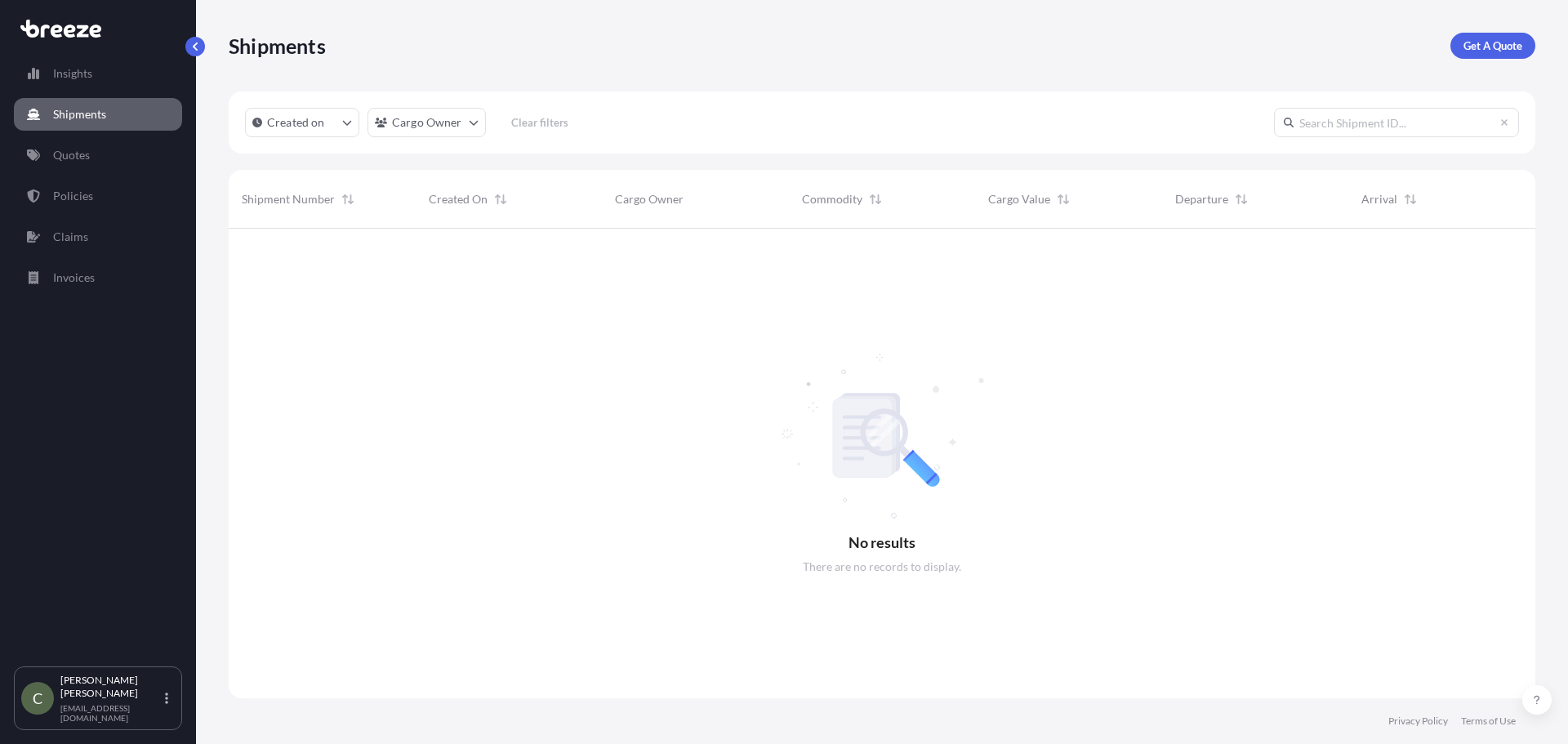
scroll to position [516, 1294]
click at [93, 144] on link "Quotes" at bounding box center [98, 154] width 168 height 32
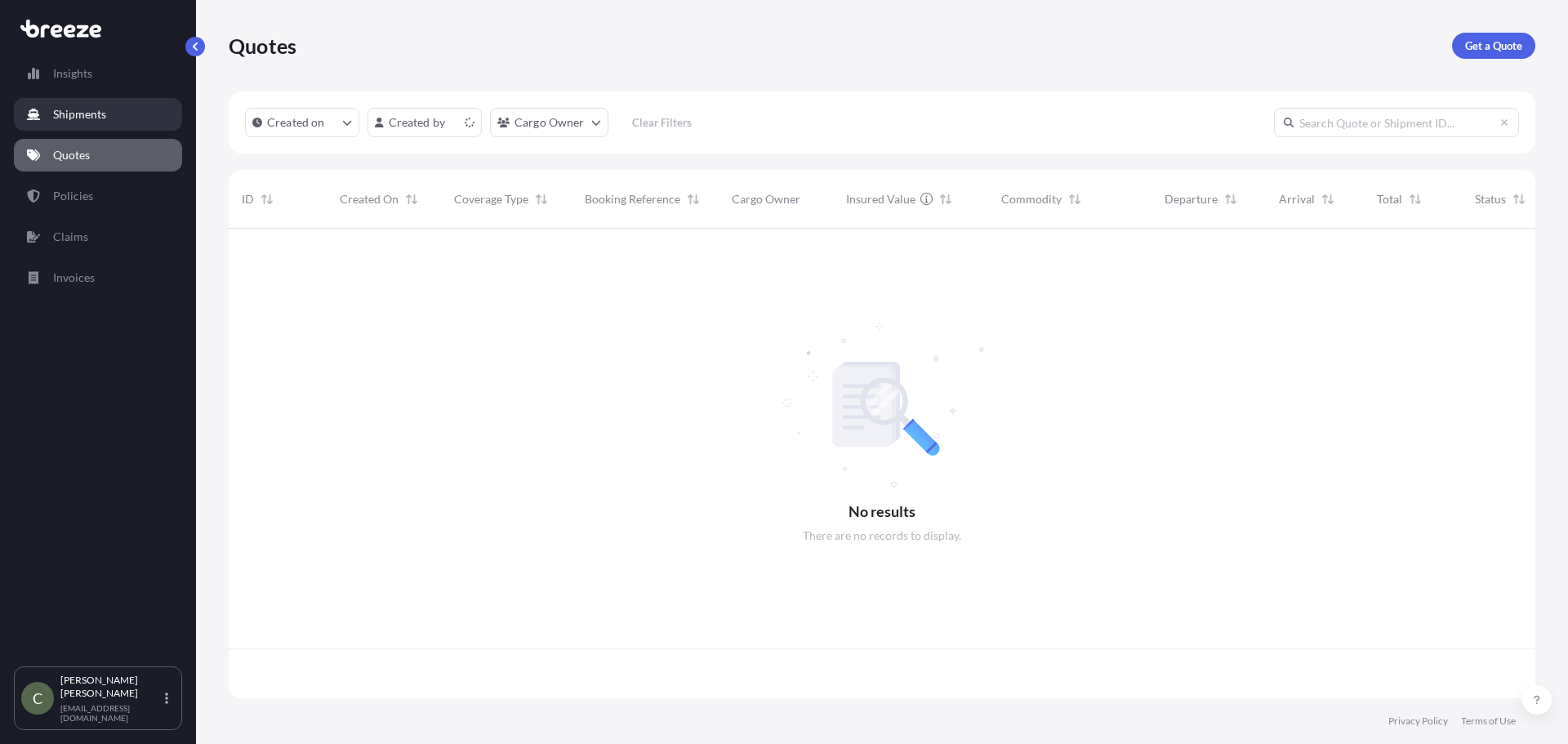
scroll to position [466, 1294]
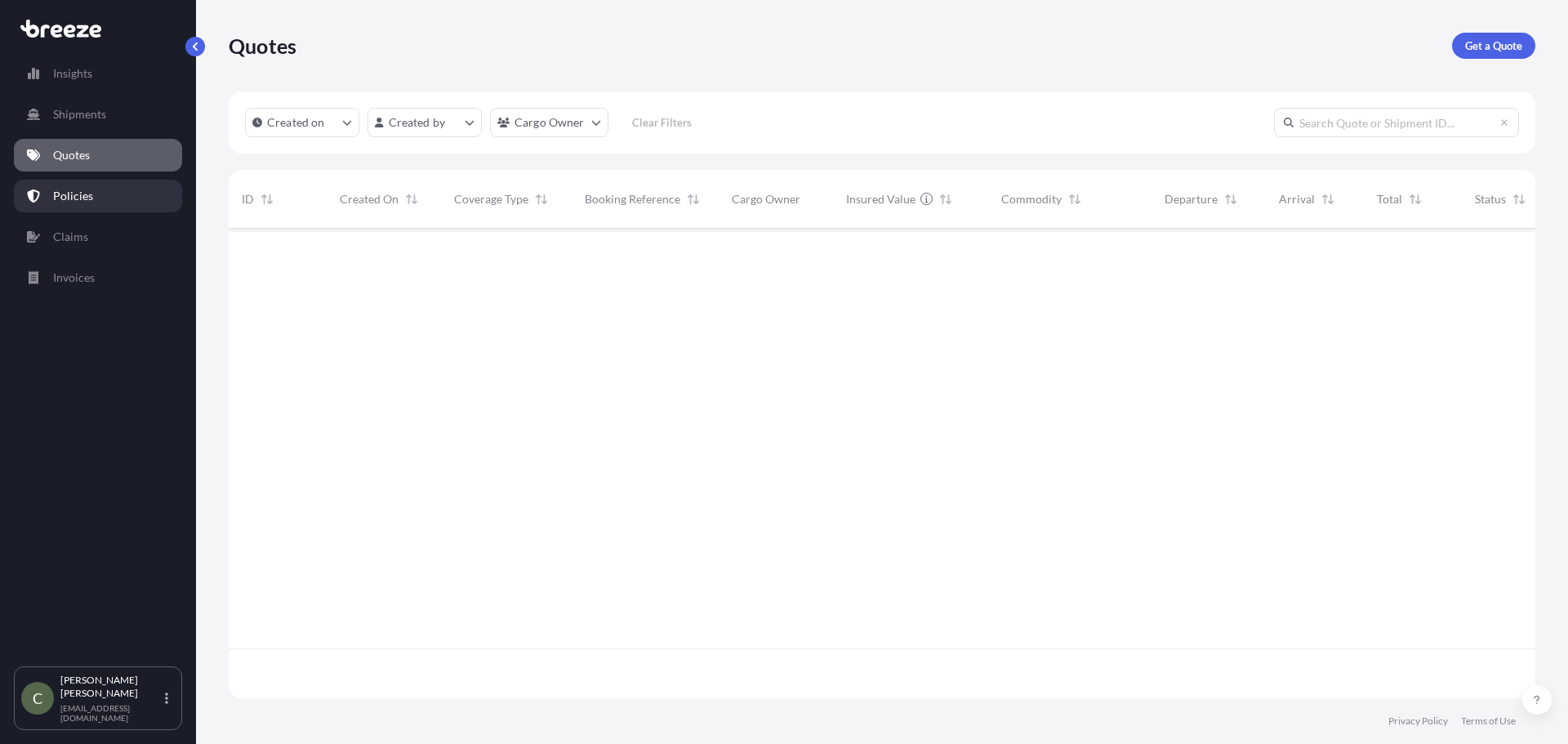
click at [78, 197] on p "Policies" at bounding box center [73, 195] width 40 height 16
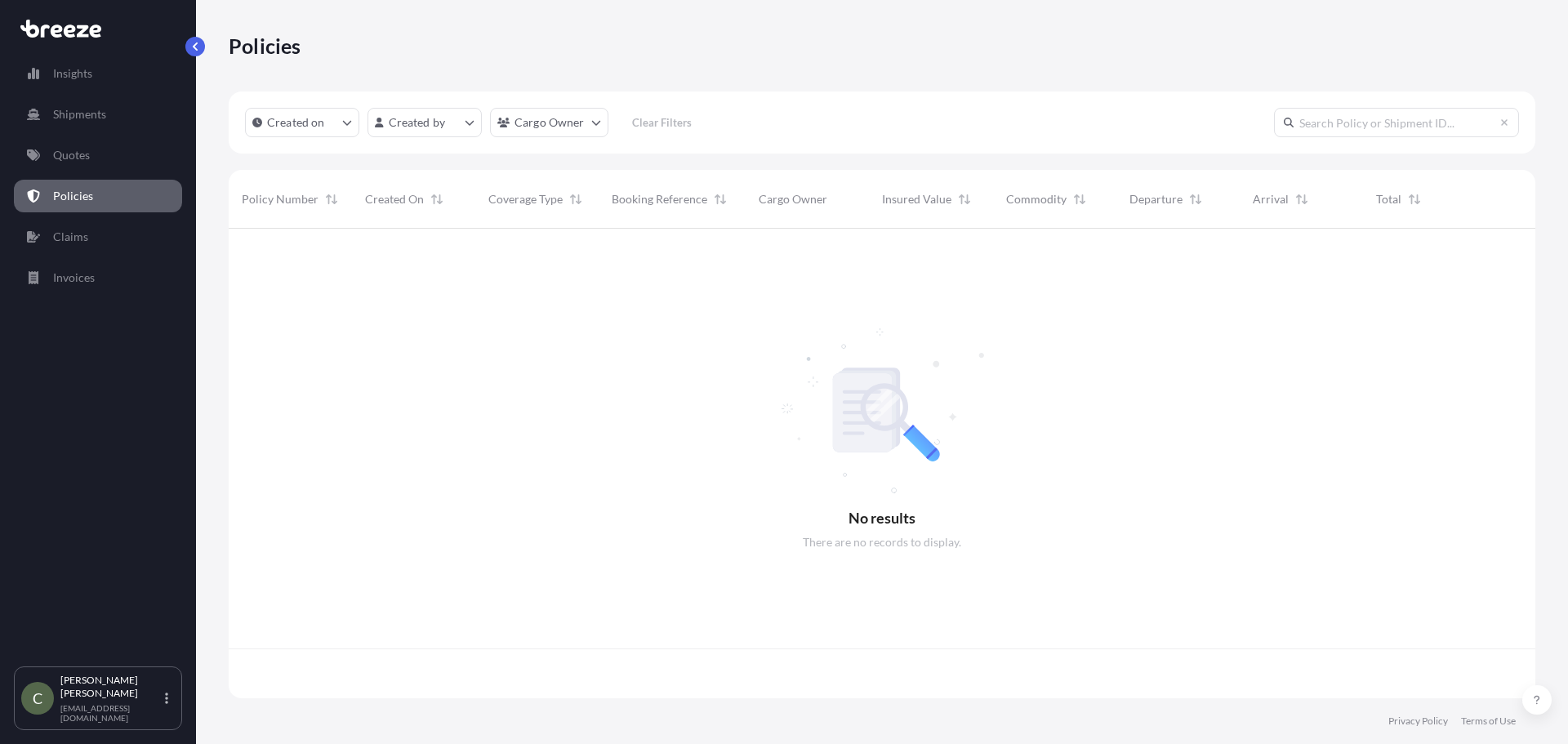
scroll to position [466, 1294]
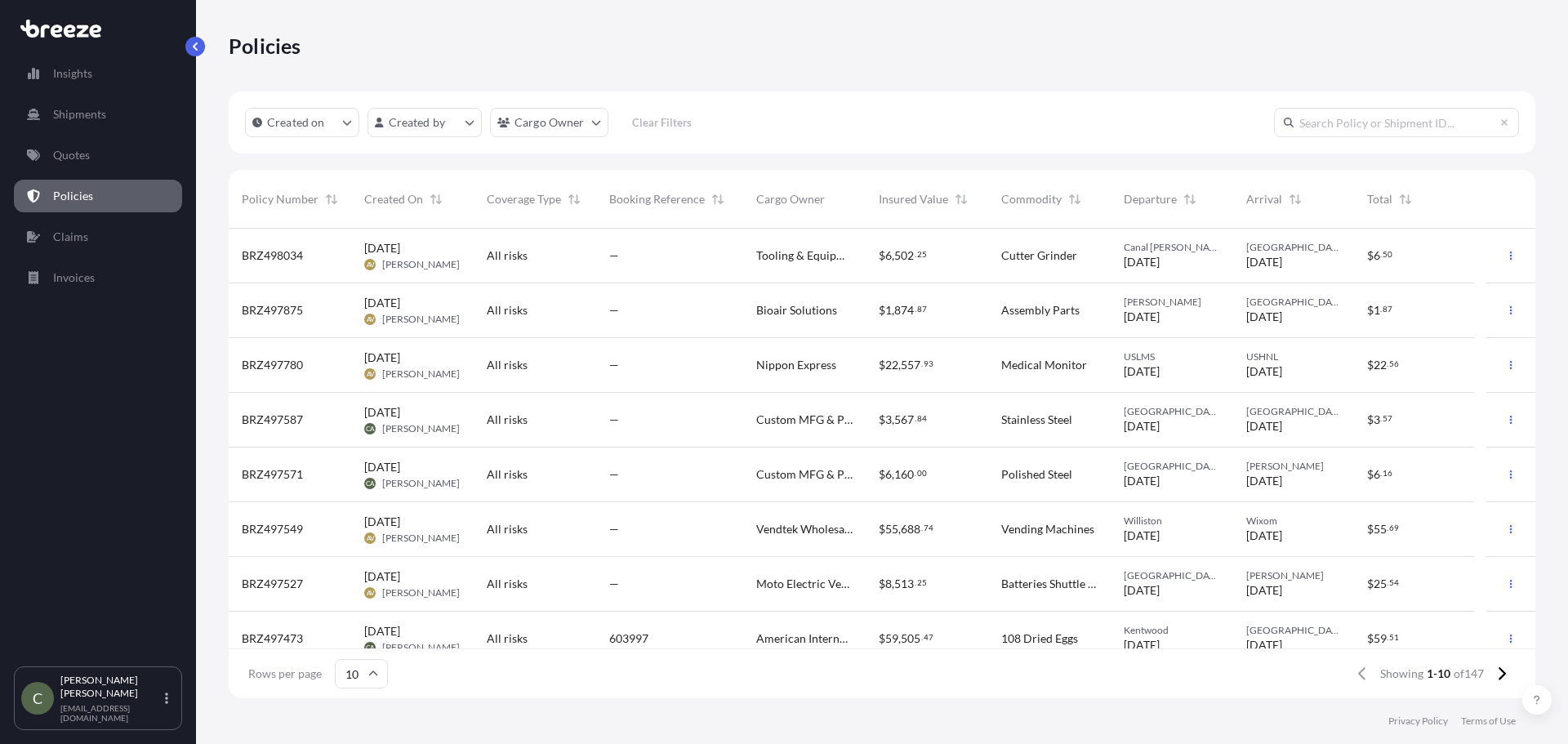
click at [702, 264] on div "—" at bounding box center [669, 256] width 147 height 55
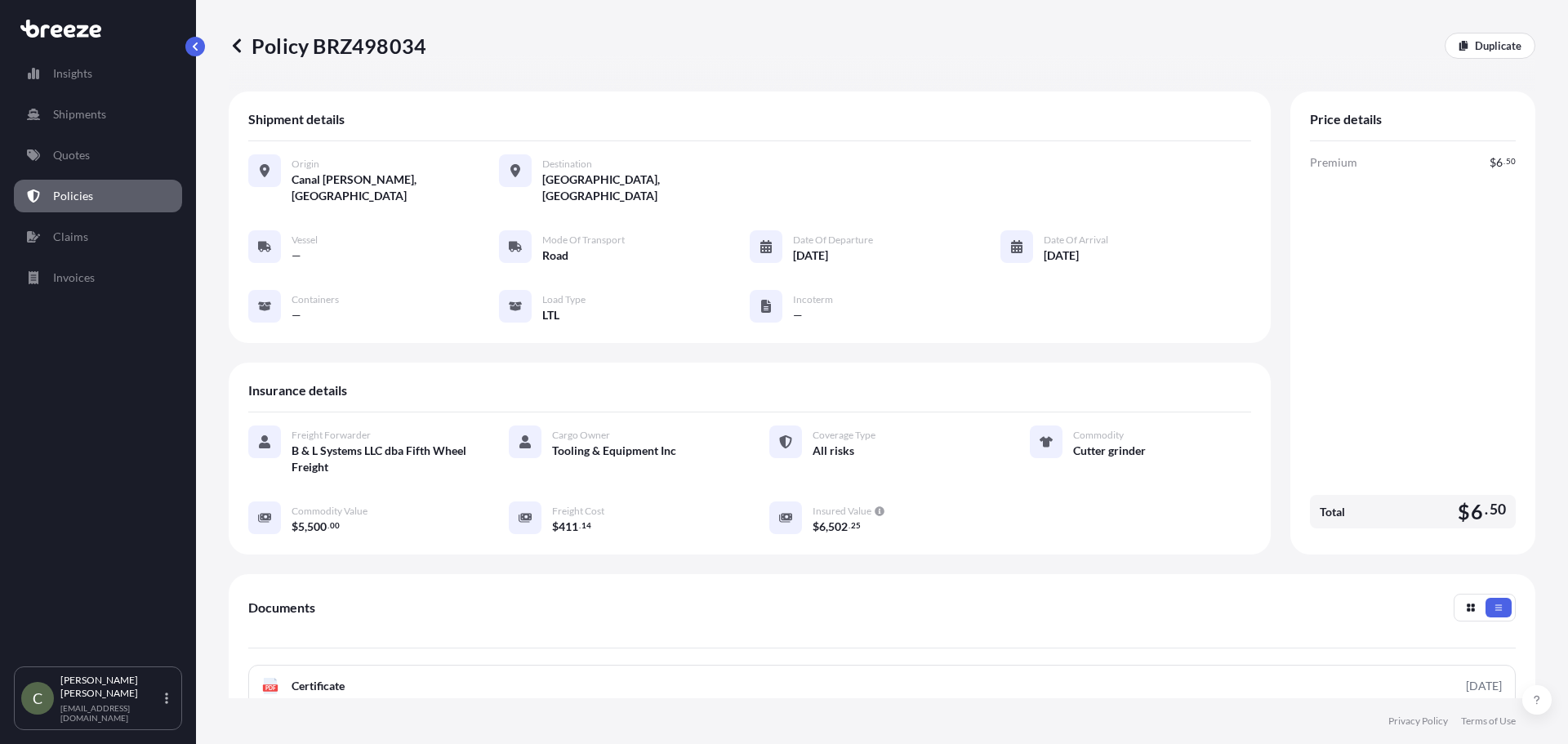
scroll to position [238, 0]
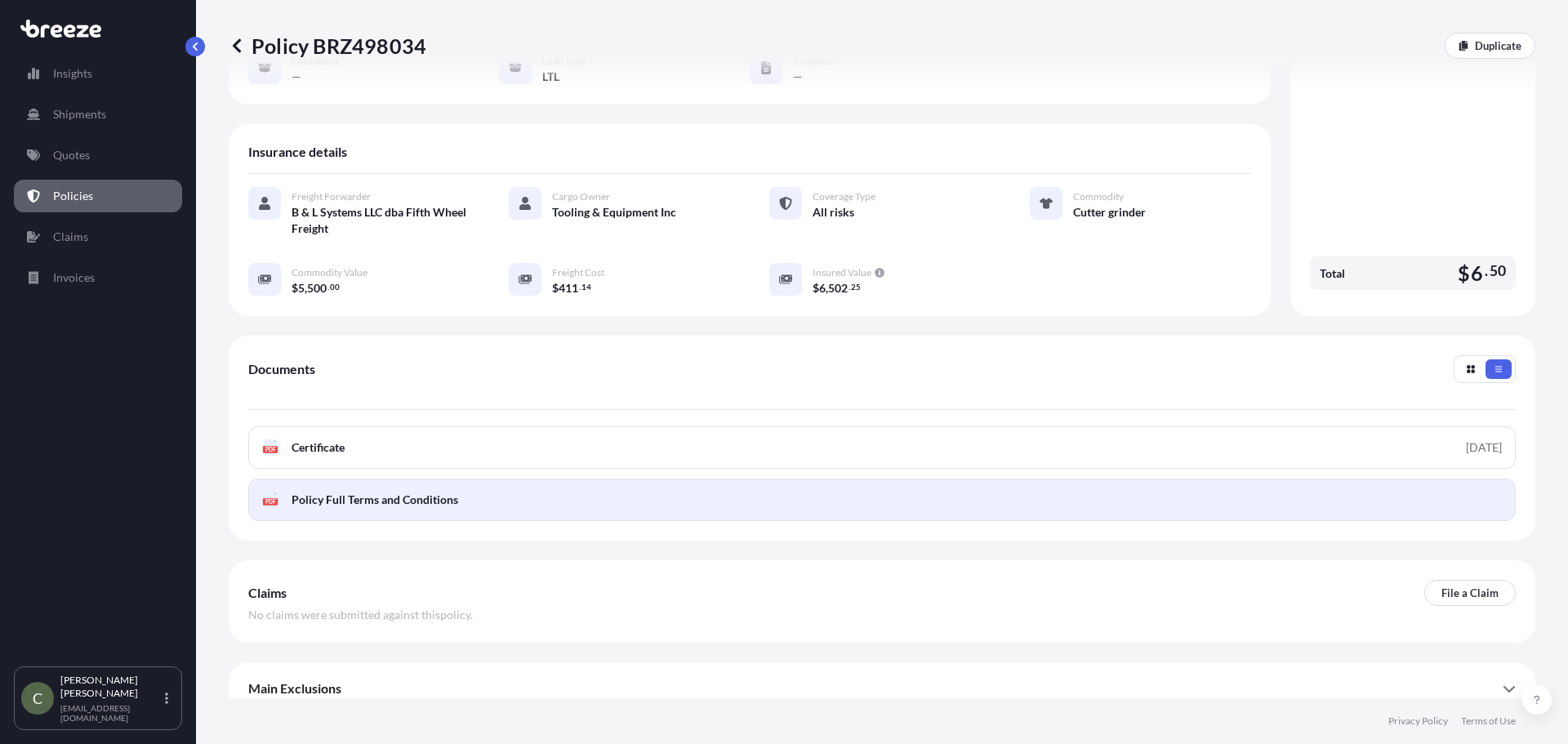
click at [417, 491] on span "Policy Full Terms and Conditions" at bounding box center [374, 499] width 167 height 16
click at [426, 491] on span "Policy Full Terms and Conditions" at bounding box center [374, 499] width 167 height 16
